Goal: Entertainment & Leisure: Consume media (video, audio)

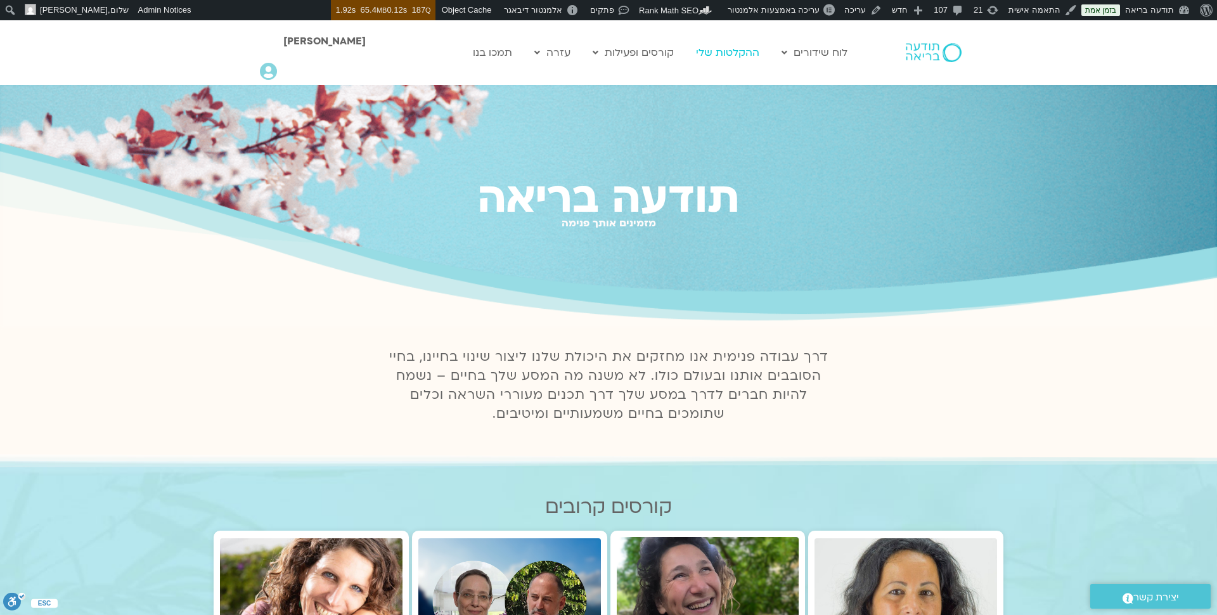
click at [736, 41] on link "ההקלטות שלי" at bounding box center [728, 53] width 76 height 24
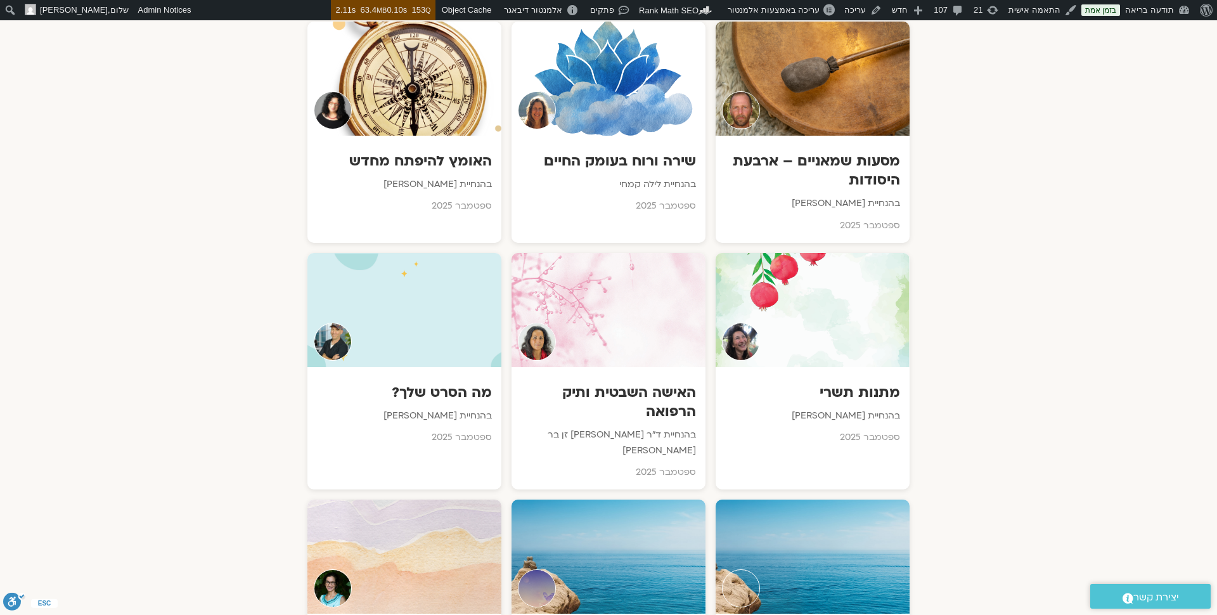
scroll to position [970, 0]
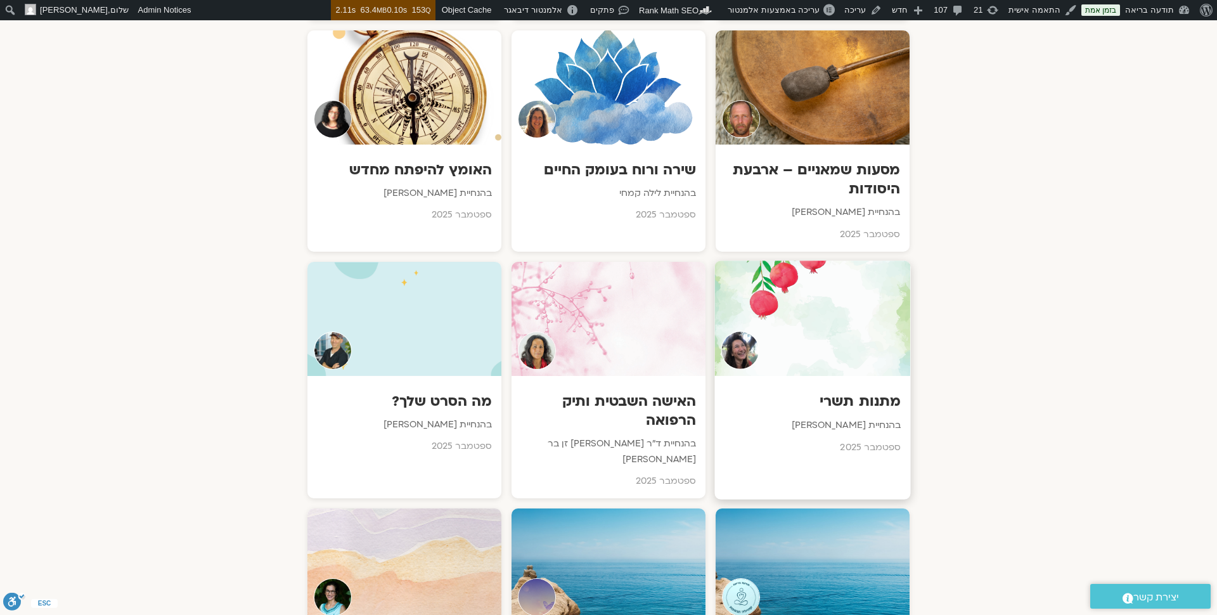
click at [827, 392] on h3 "מתנות תשרי" at bounding box center [812, 402] width 177 height 20
